Goal: Task Accomplishment & Management: Use online tool/utility

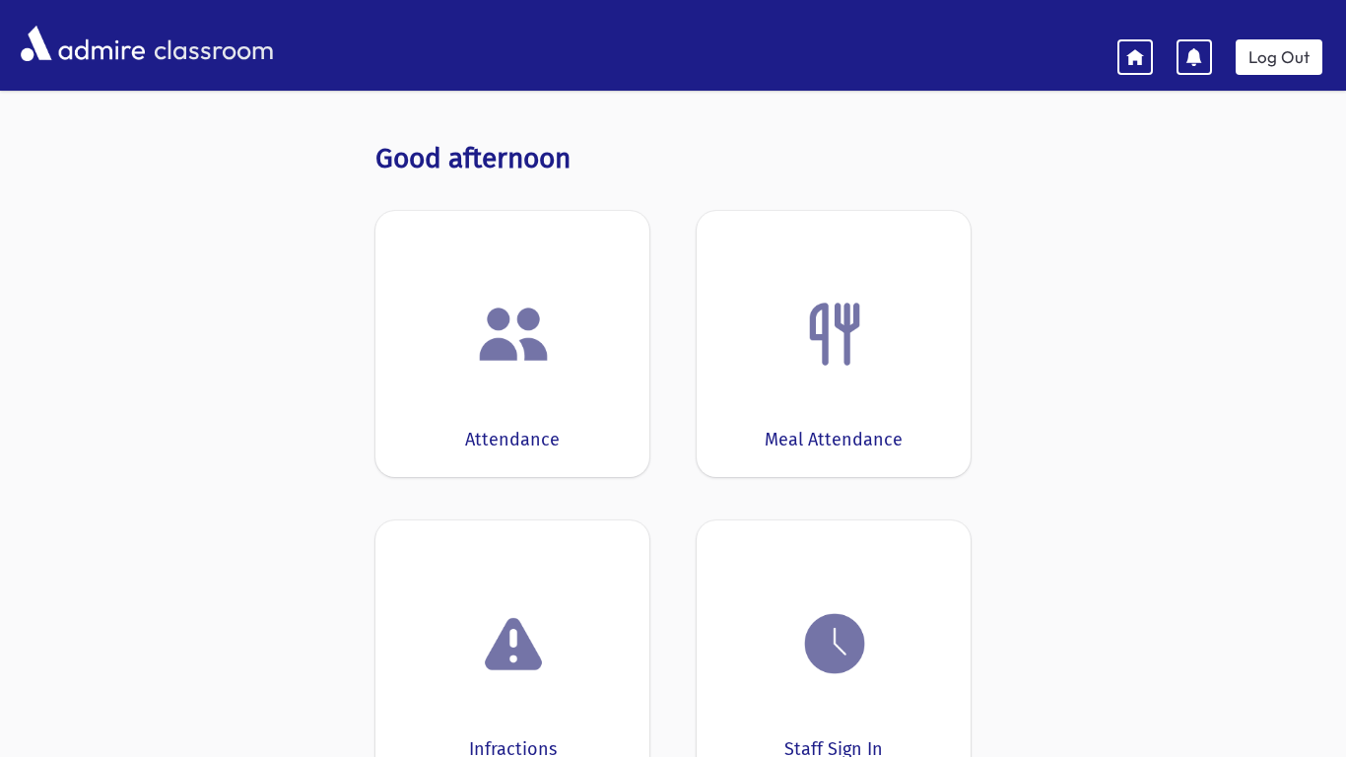
click at [589, 382] on div "Attendance" at bounding box center [512, 344] width 274 height 266
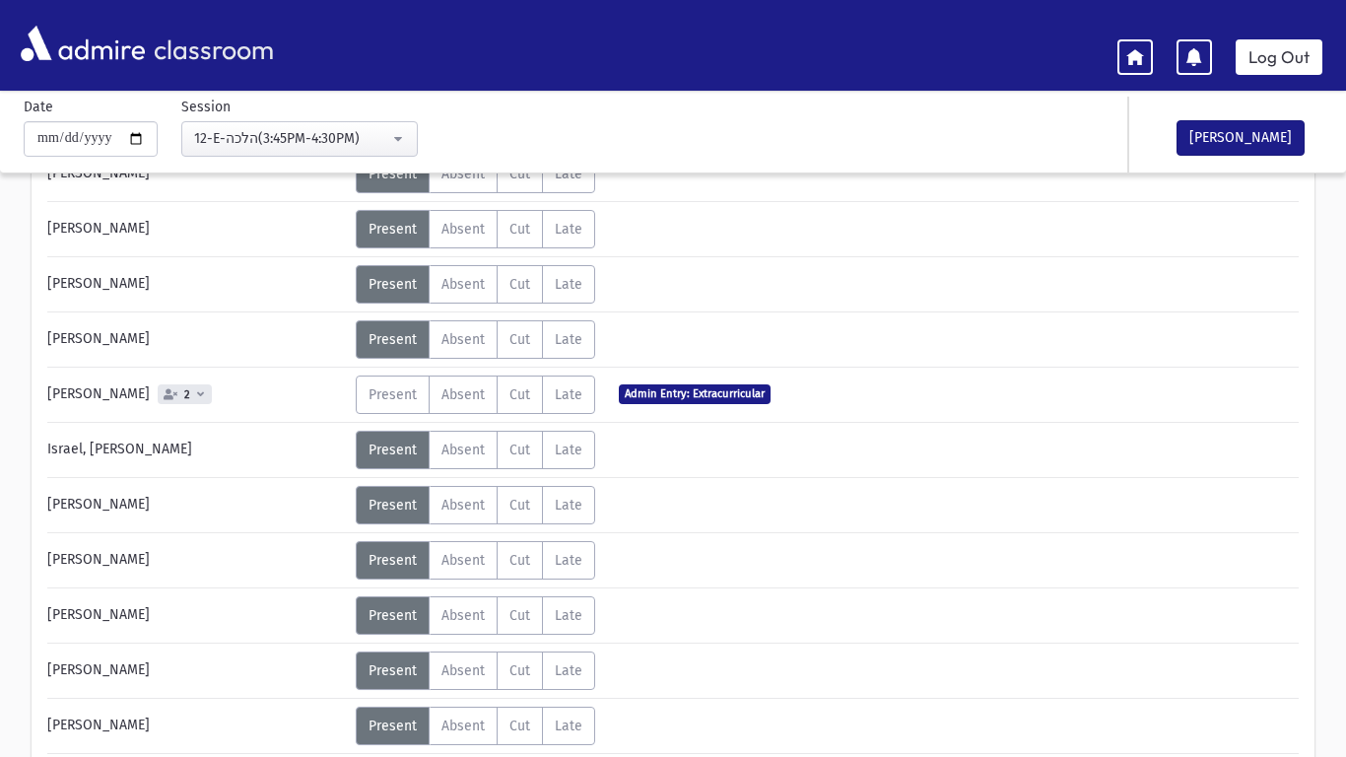
scroll to position [727, 0]
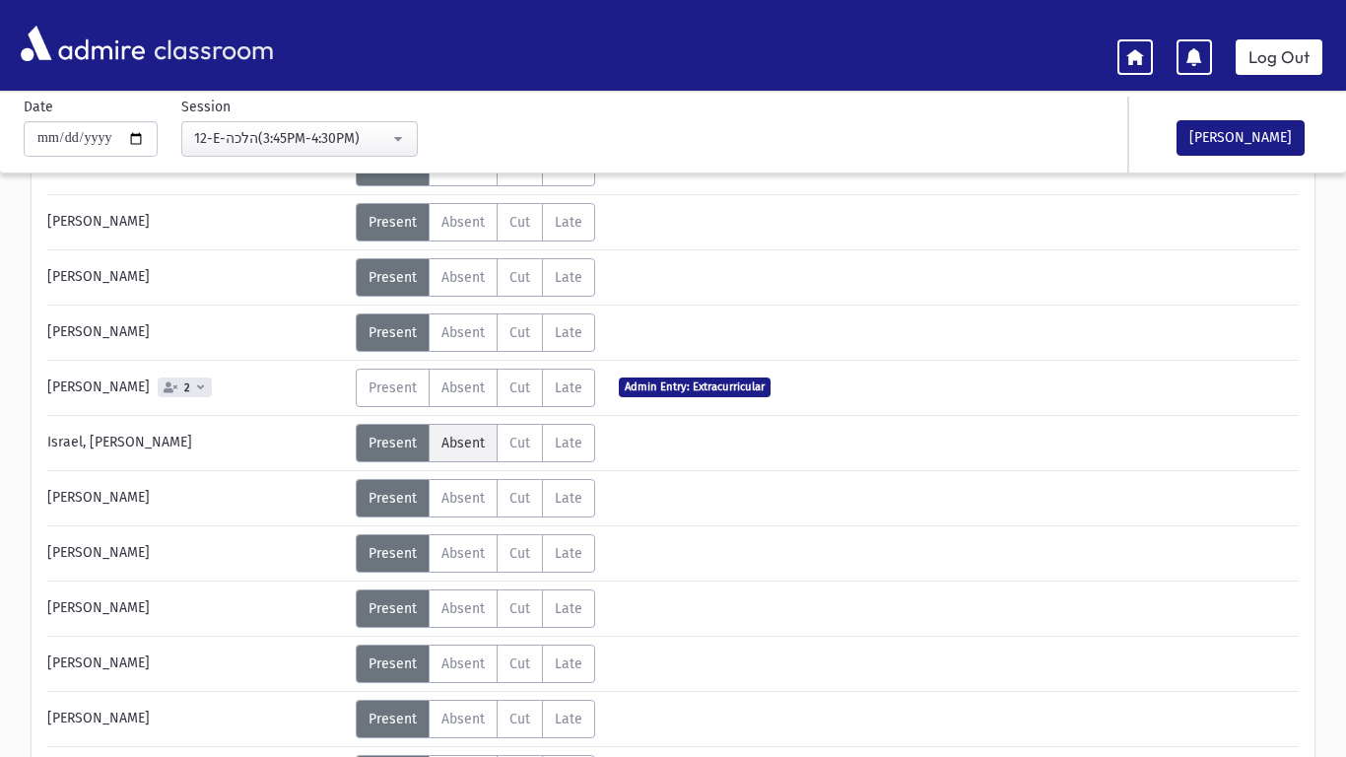
click at [472, 444] on span "Absent" at bounding box center [462, 443] width 43 height 17
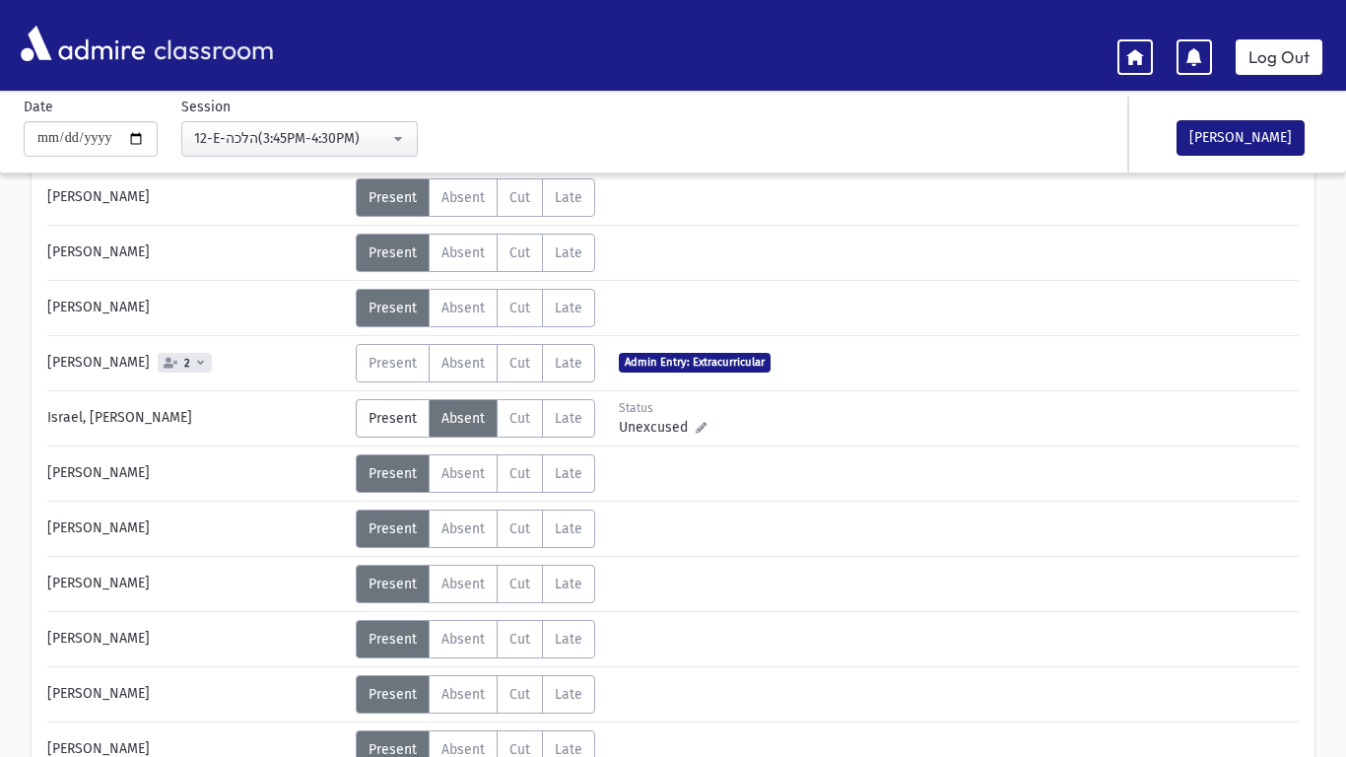
scroll to position [758, 0]
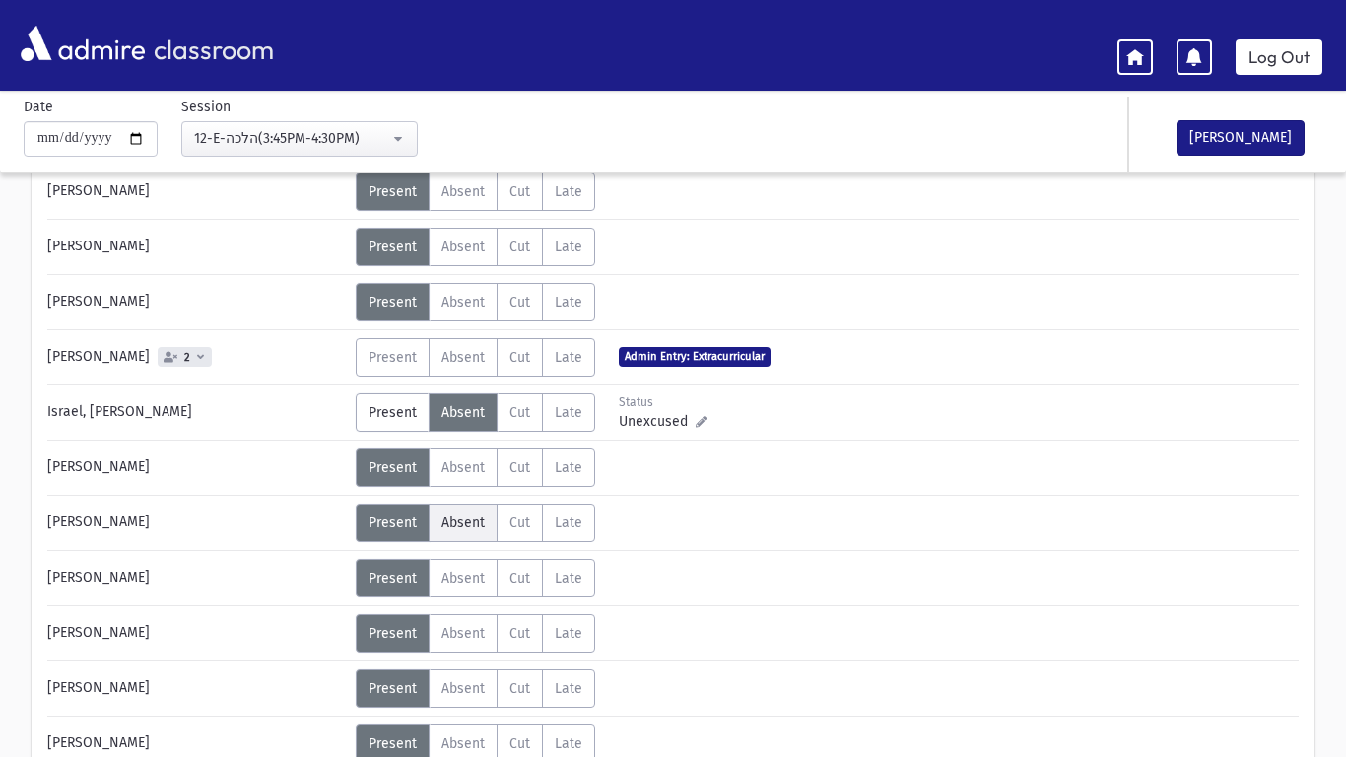
click at [465, 527] on span "Absent" at bounding box center [462, 522] width 43 height 17
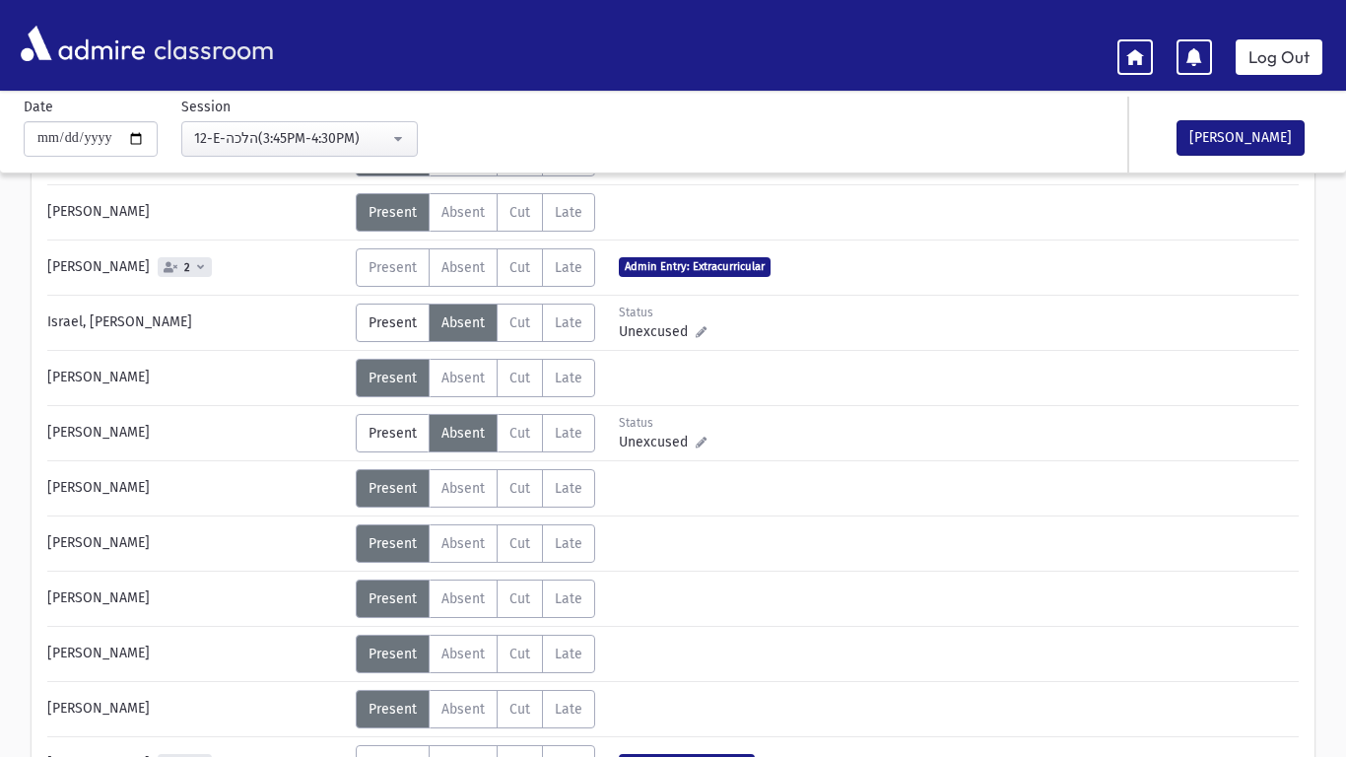
scroll to position [903, 0]
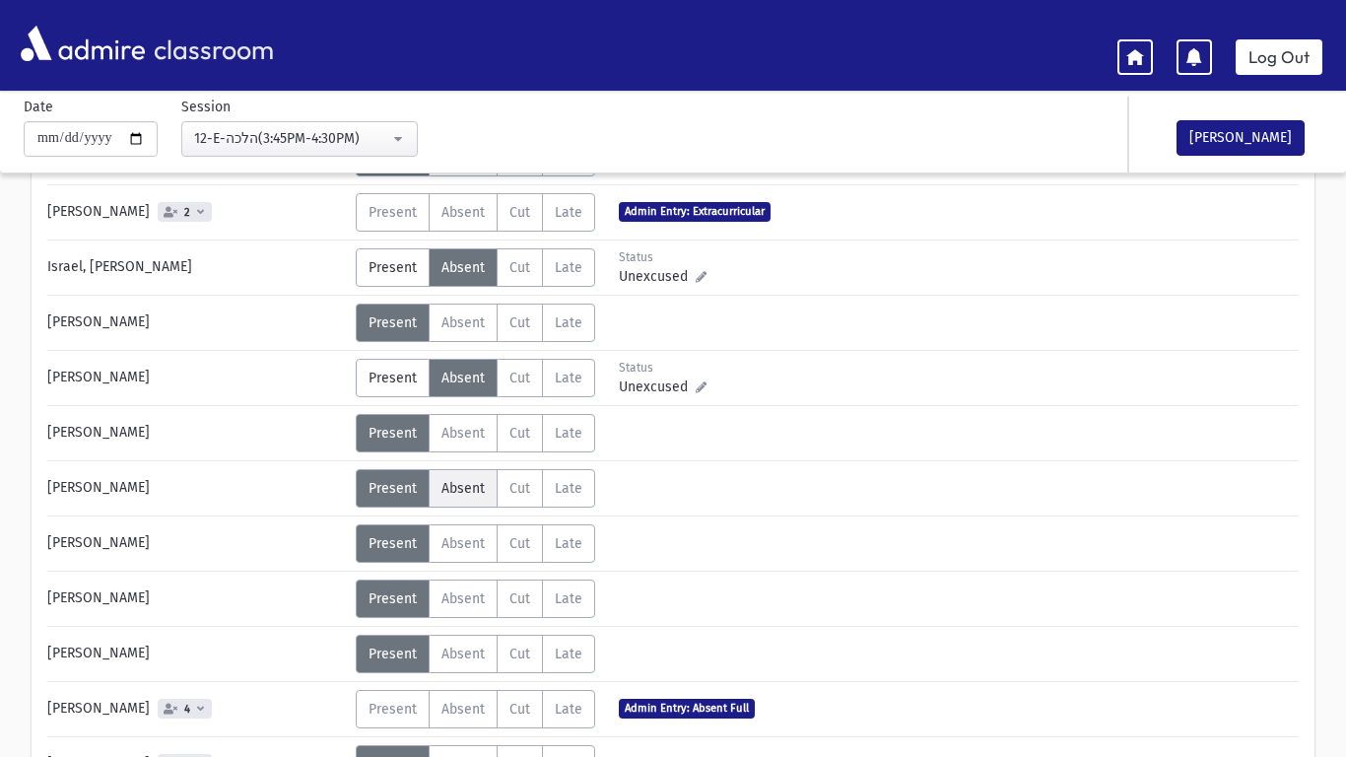
click at [463, 505] on label "Absent A" at bounding box center [463, 488] width 69 height 38
click at [400, 491] on span "Present" at bounding box center [393, 488] width 48 height 17
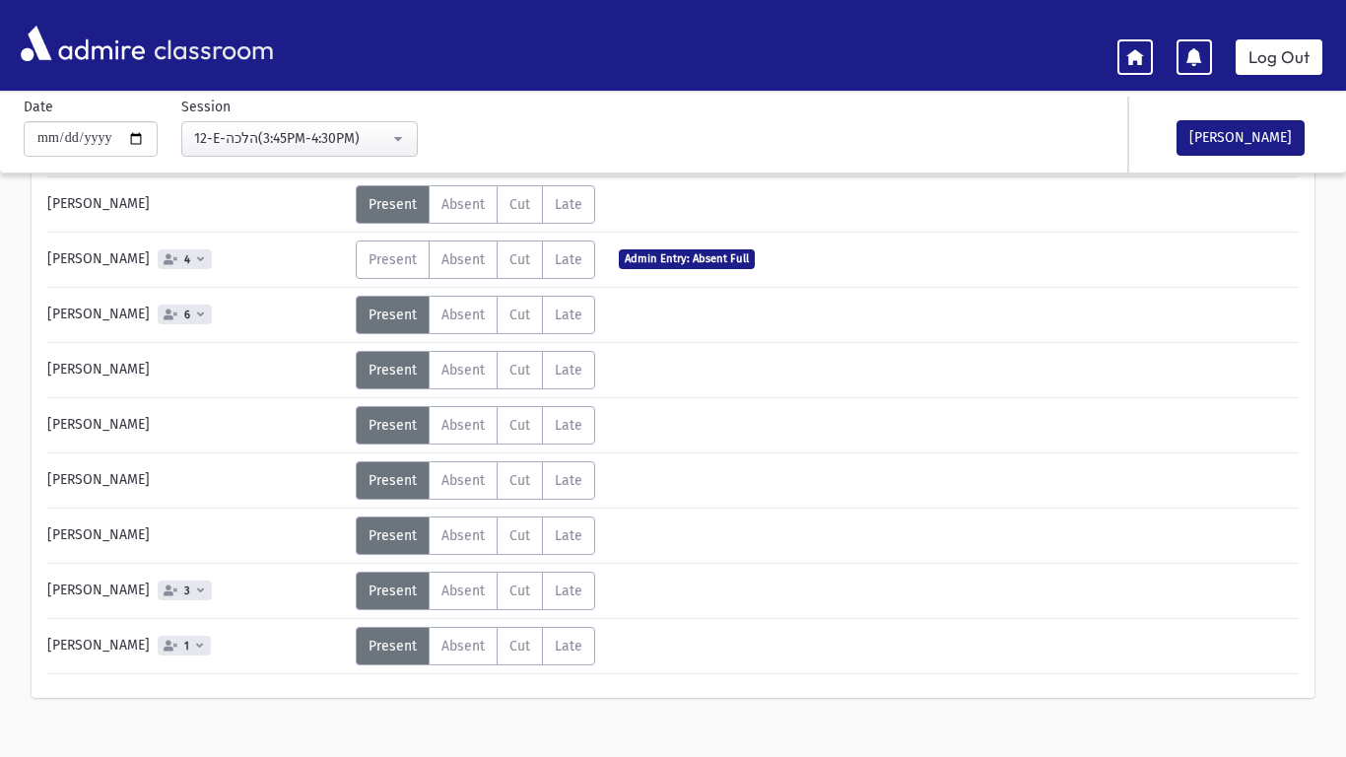
scroll to position [1381, 0]
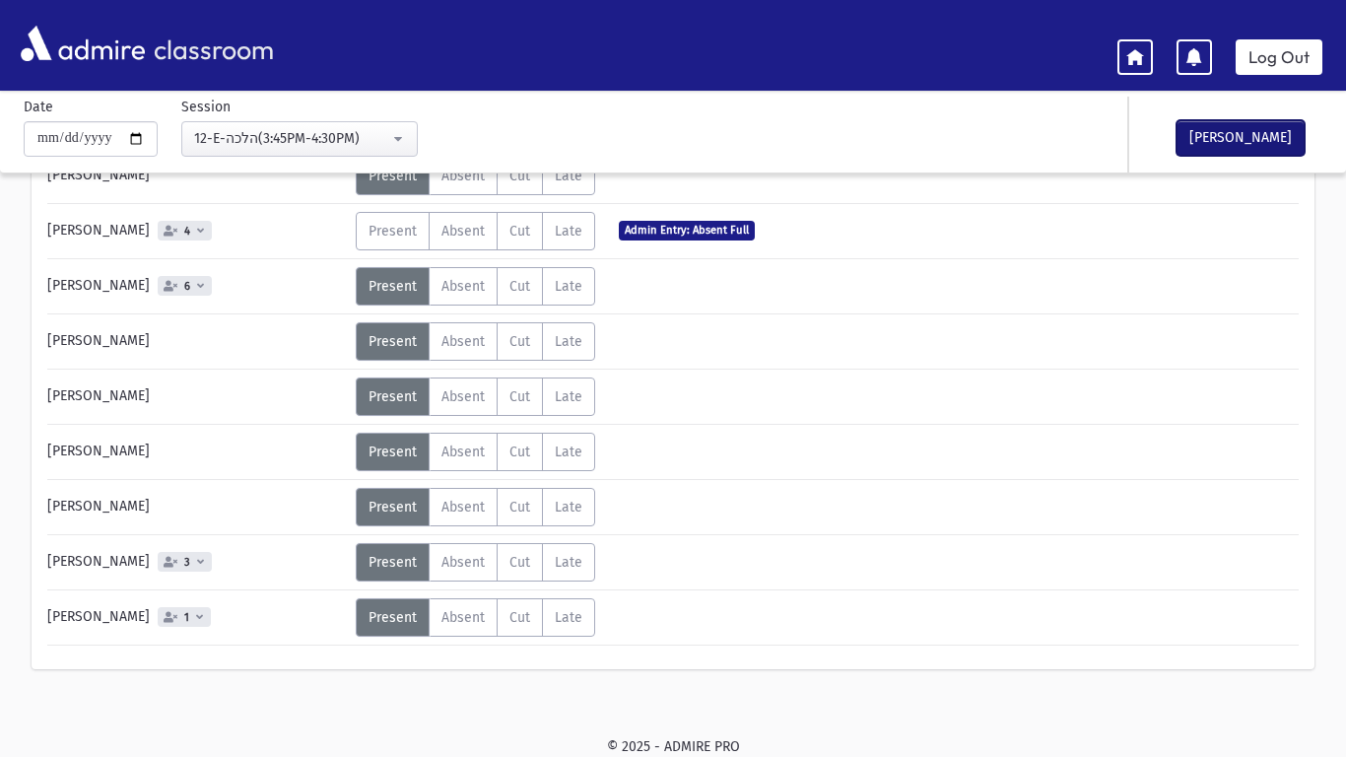
click at [1242, 141] on button "[PERSON_NAME]" at bounding box center [1241, 137] width 128 height 35
